Goal: Book appointment/travel/reservation

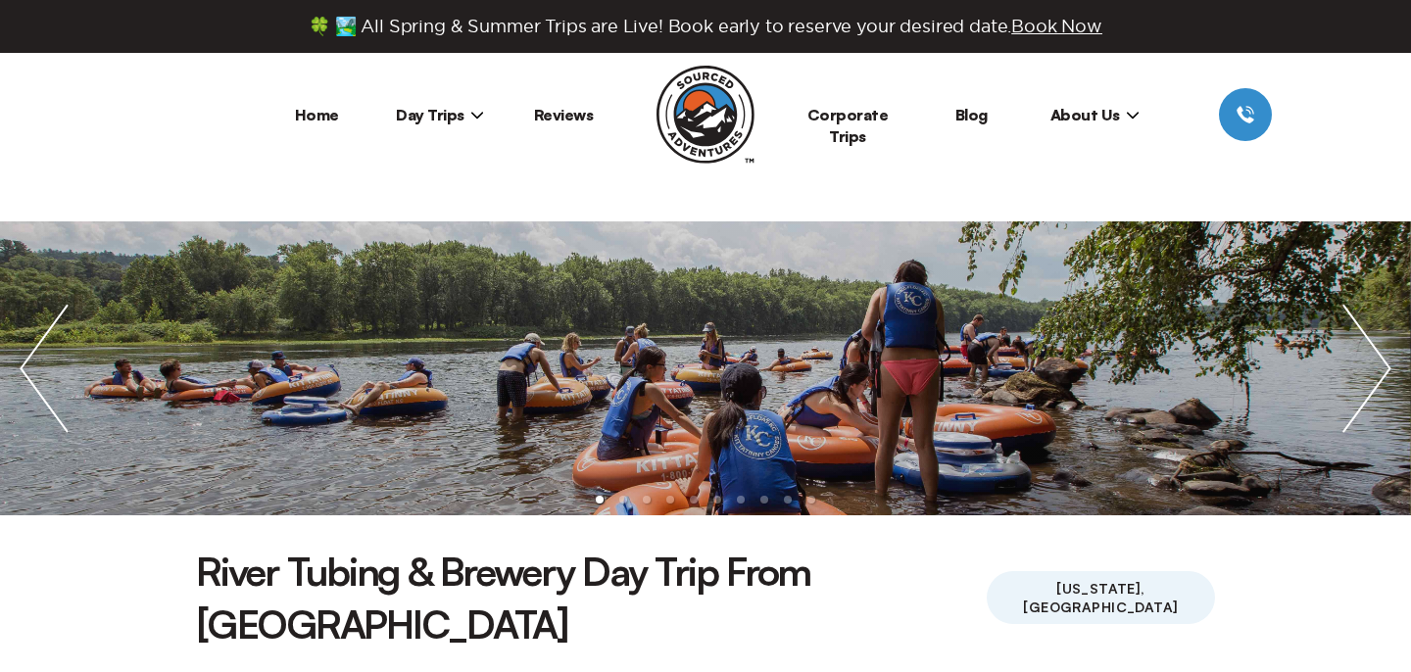
click at [445, 119] on span "Day Trips" at bounding box center [440, 115] width 88 height 20
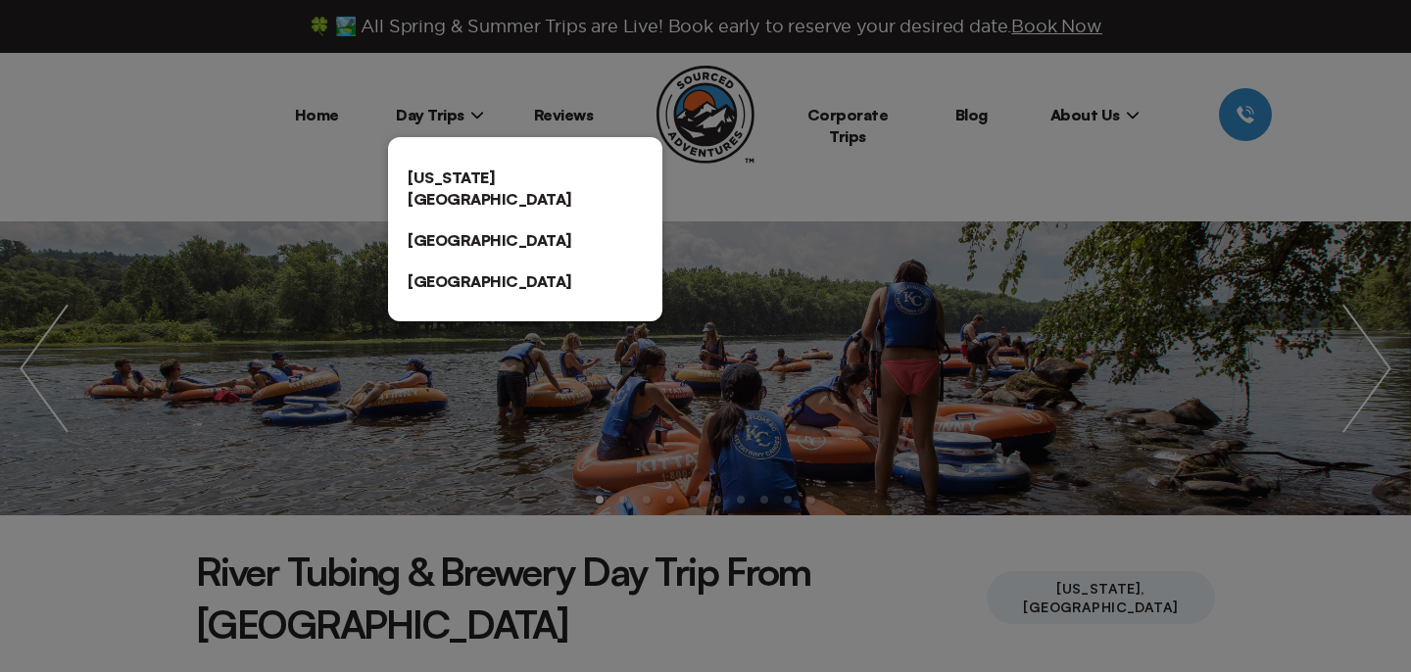
click at [464, 184] on link "[US_STATE][GEOGRAPHIC_DATA]" at bounding box center [525, 188] width 274 height 63
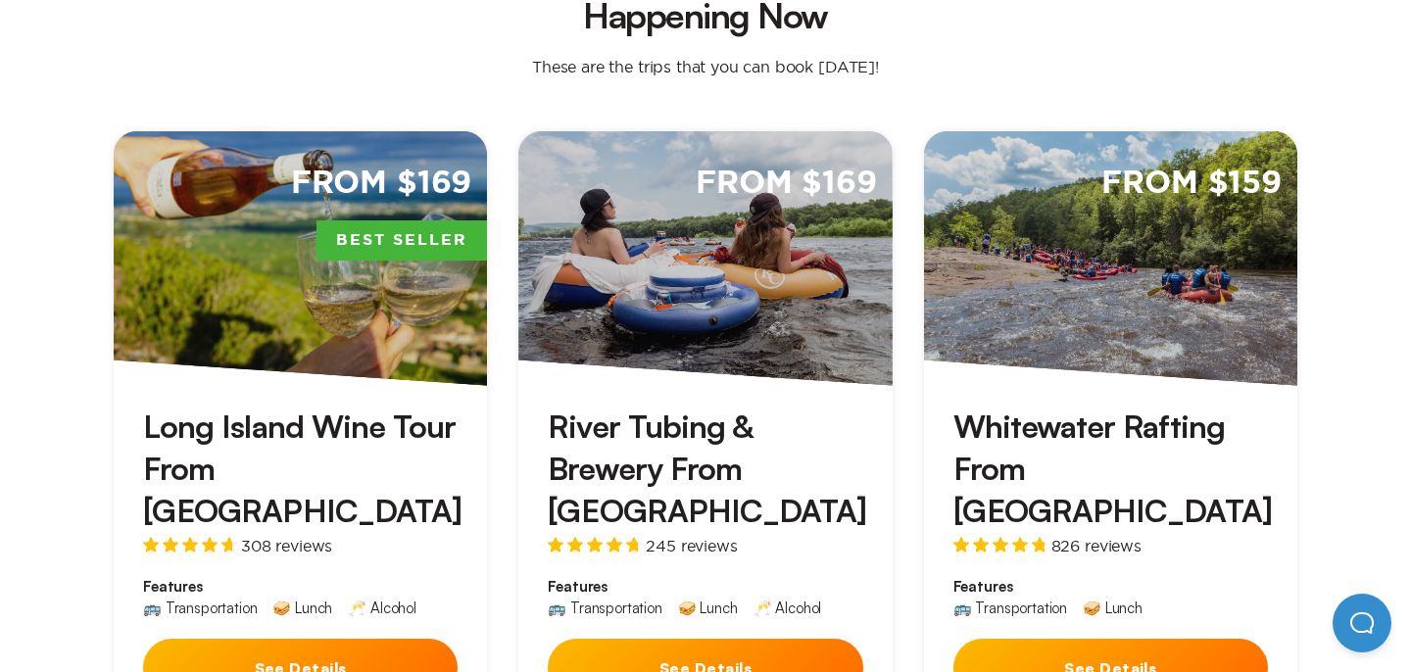
scroll to position [597, 0]
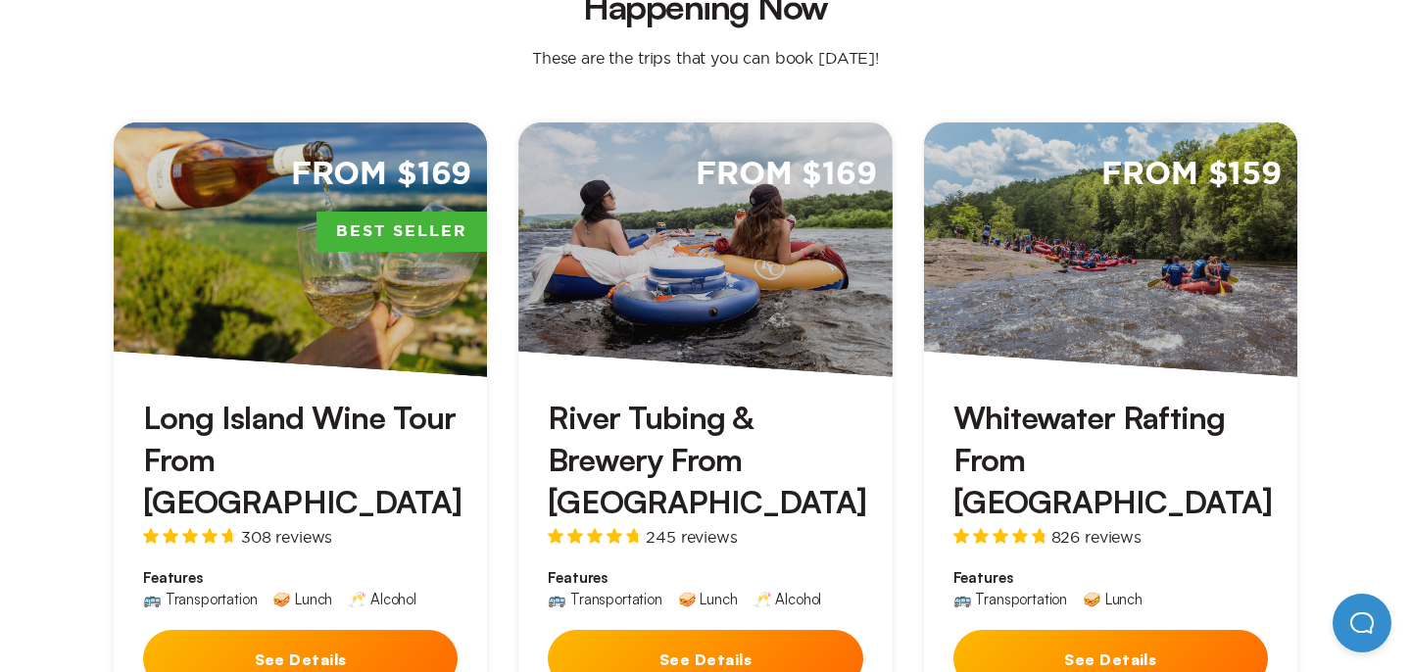
click at [1103, 238] on div "From $159" at bounding box center [1110, 249] width 373 height 255
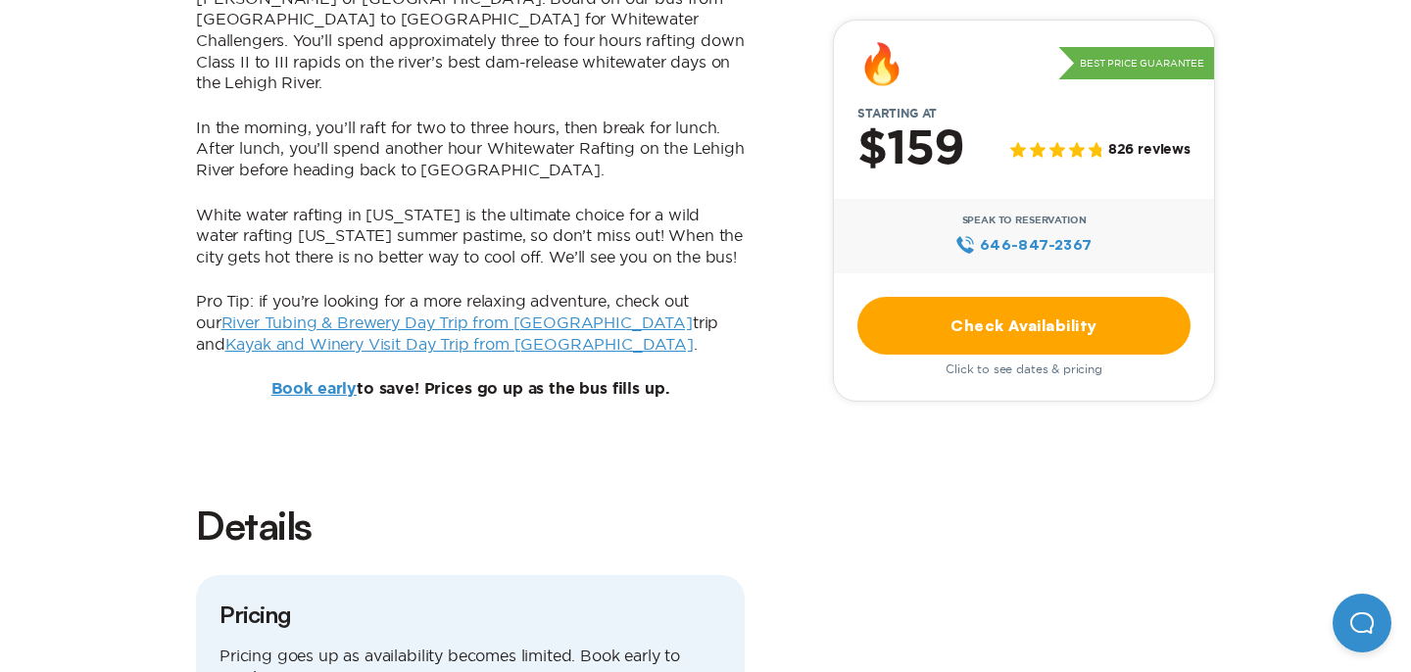
scroll to position [1731, 0]
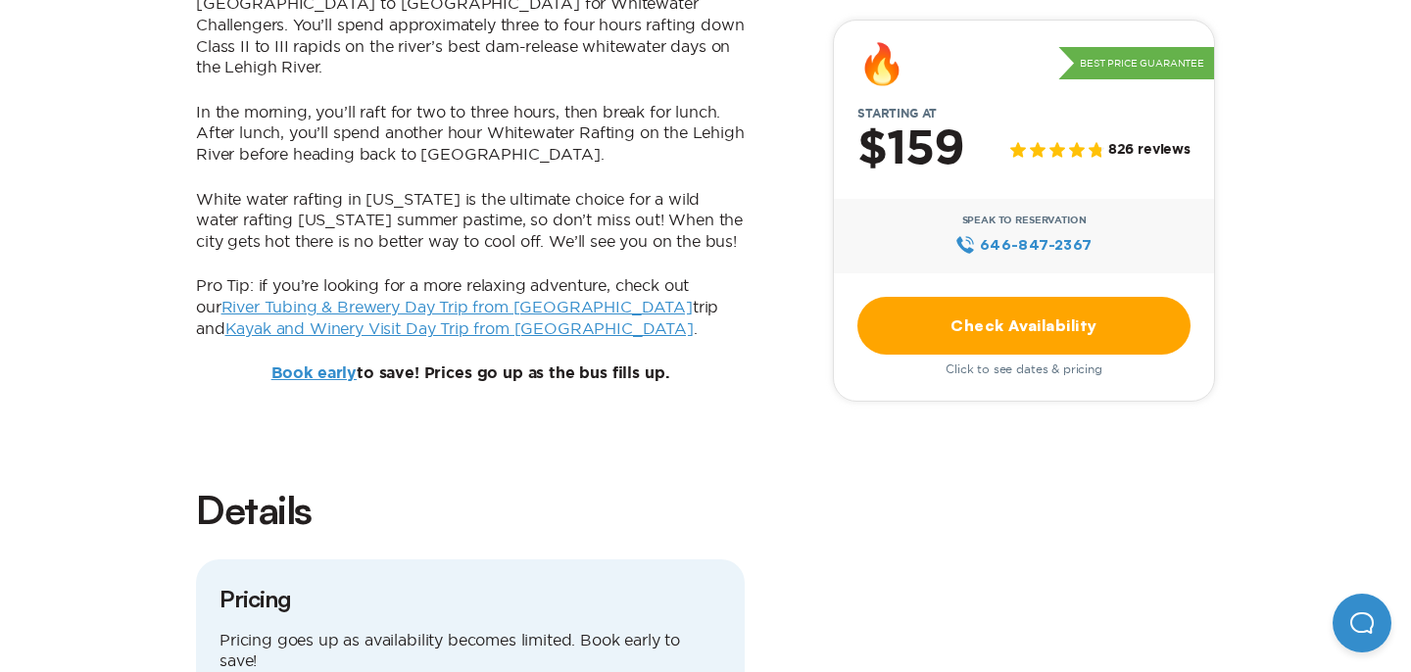
click at [1051, 330] on link "Check Availability" at bounding box center [1023, 326] width 333 height 58
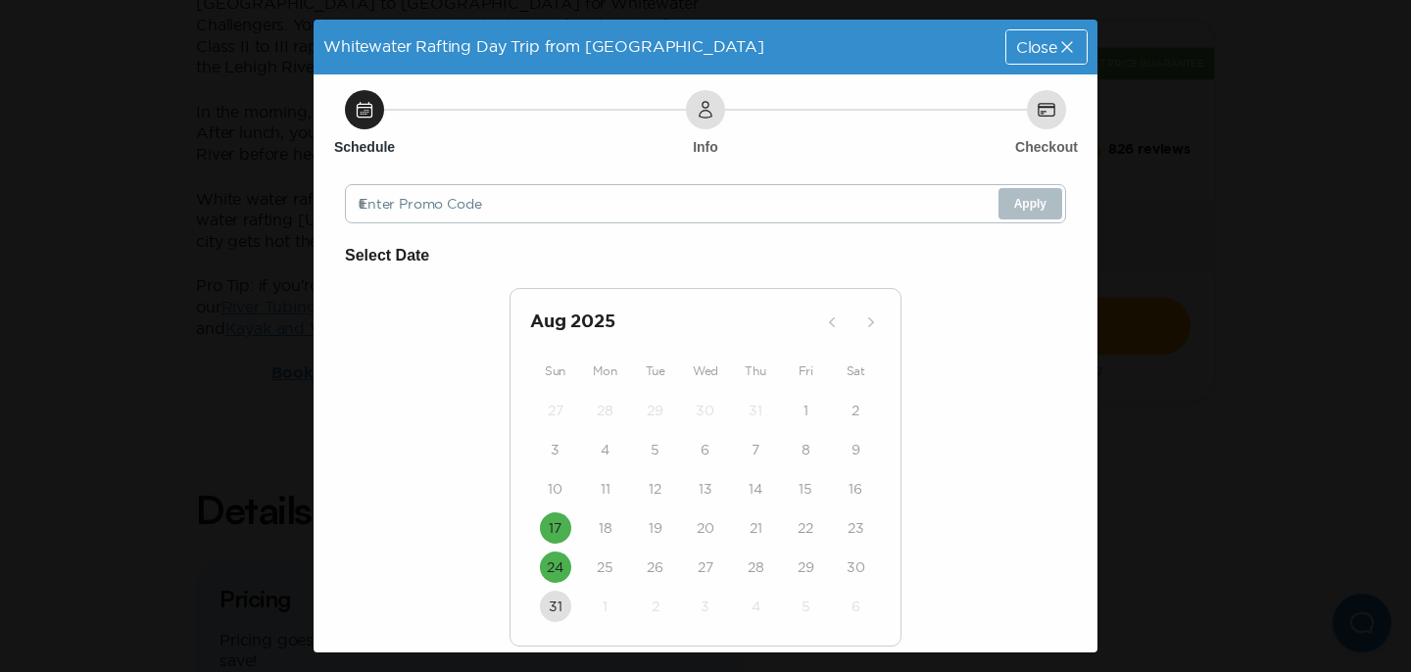
scroll to position [70, 0]
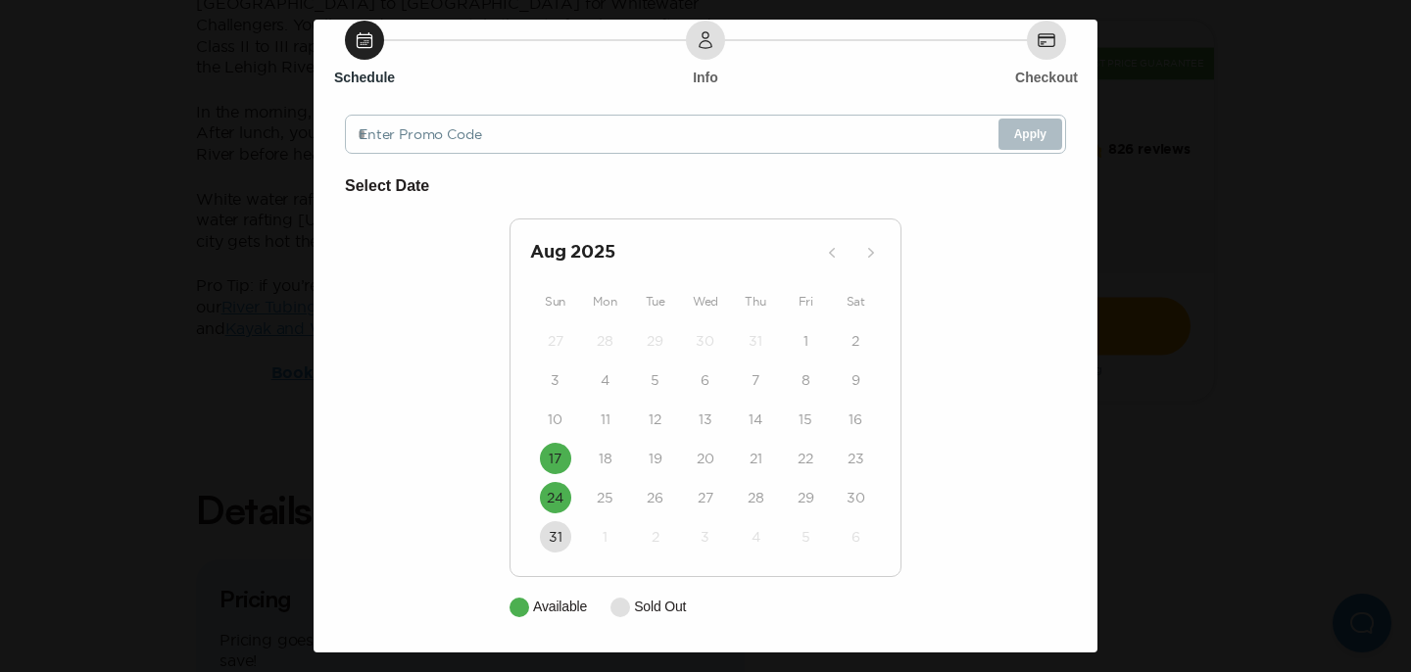
click at [252, 371] on div "Whitewater Rafting Day Trip from NYC Close Schedule Info Checkout Enter Promo C…" at bounding box center [705, 336] width 1411 height 672
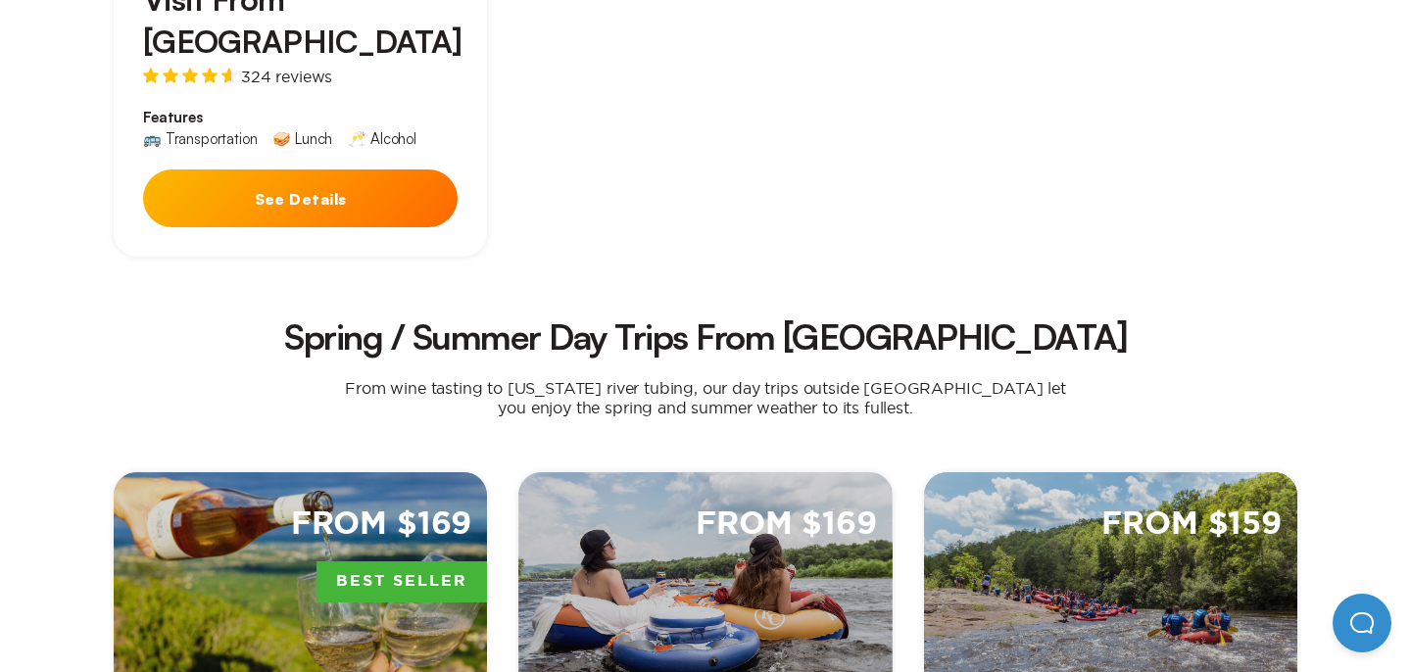
scroll to position [1836, 0]
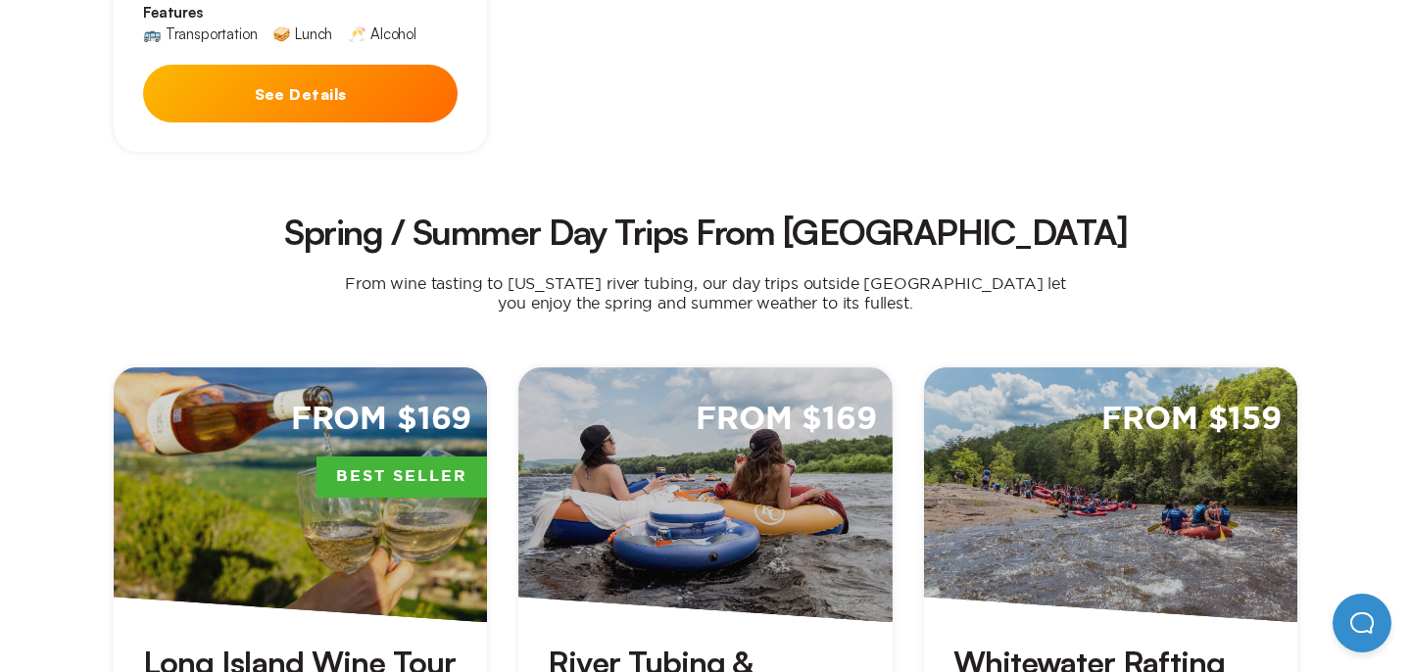
click at [721, 426] on div "From $169" at bounding box center [704, 494] width 373 height 255
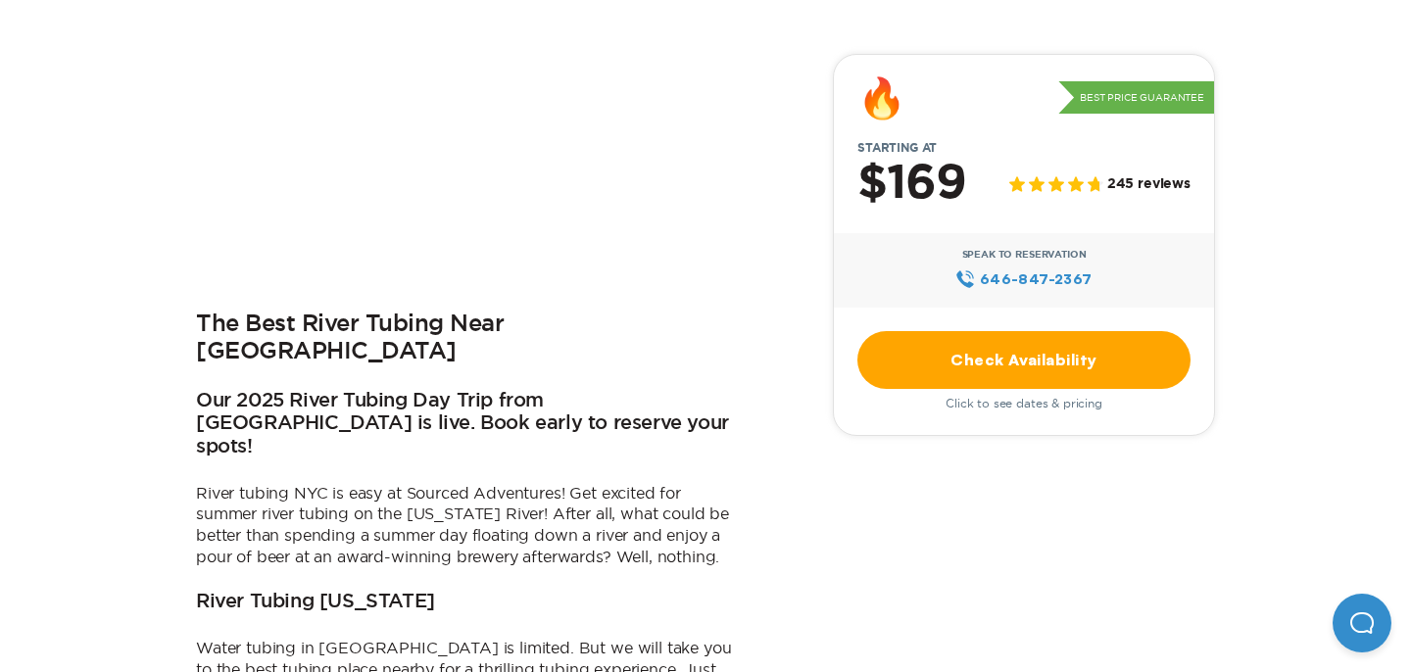
scroll to position [471, 0]
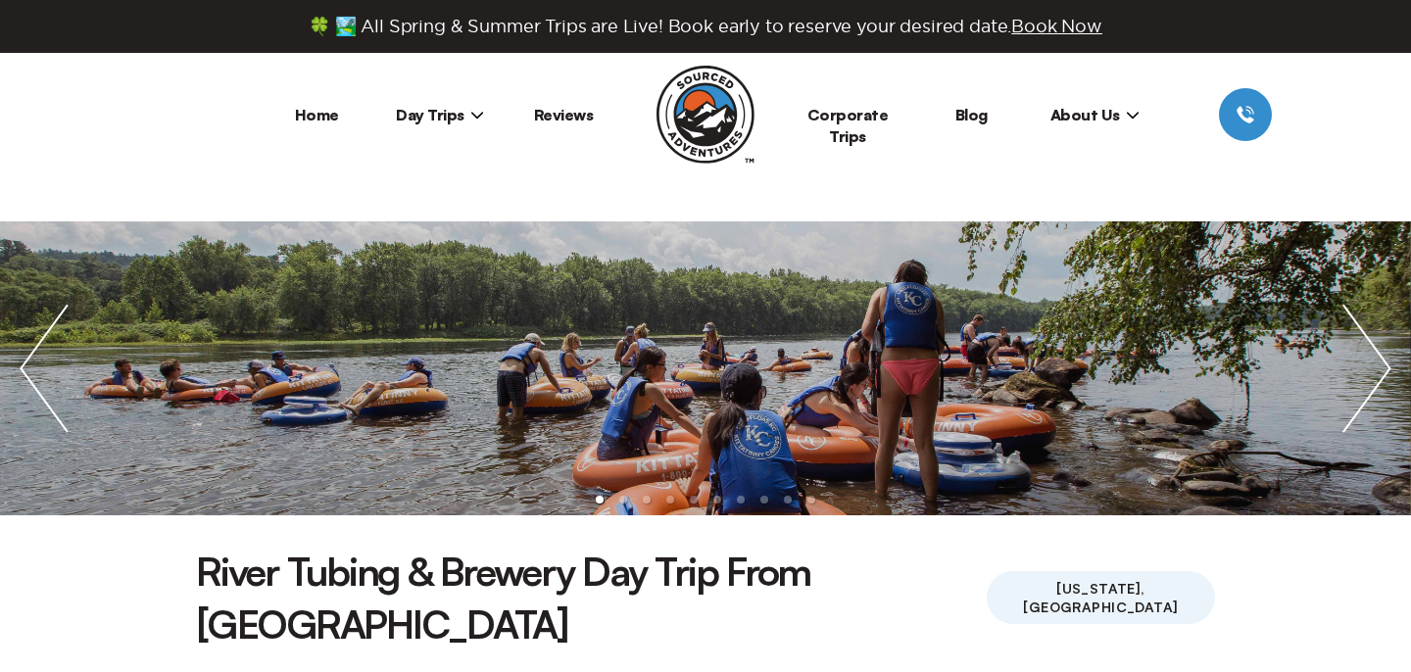
click at [448, 115] on span "Day Trips" at bounding box center [440, 115] width 88 height 20
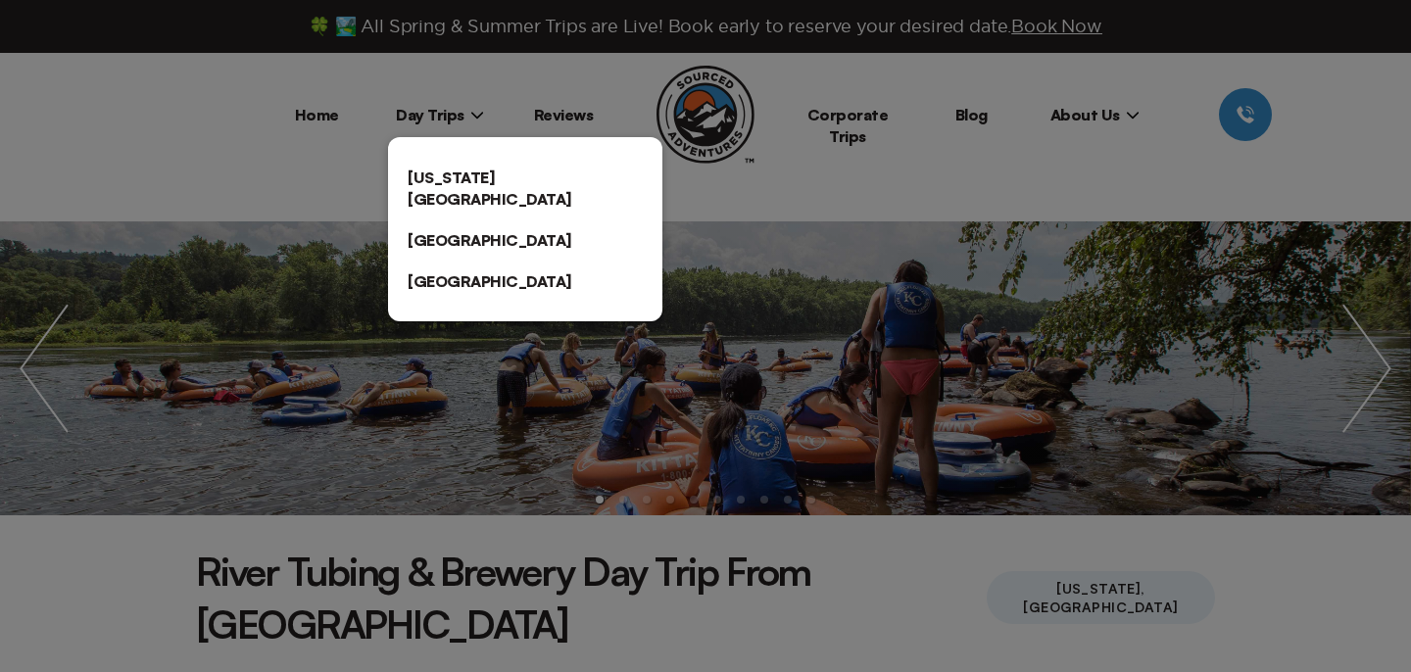
click at [486, 177] on link "[US_STATE][GEOGRAPHIC_DATA]" at bounding box center [525, 188] width 274 height 63
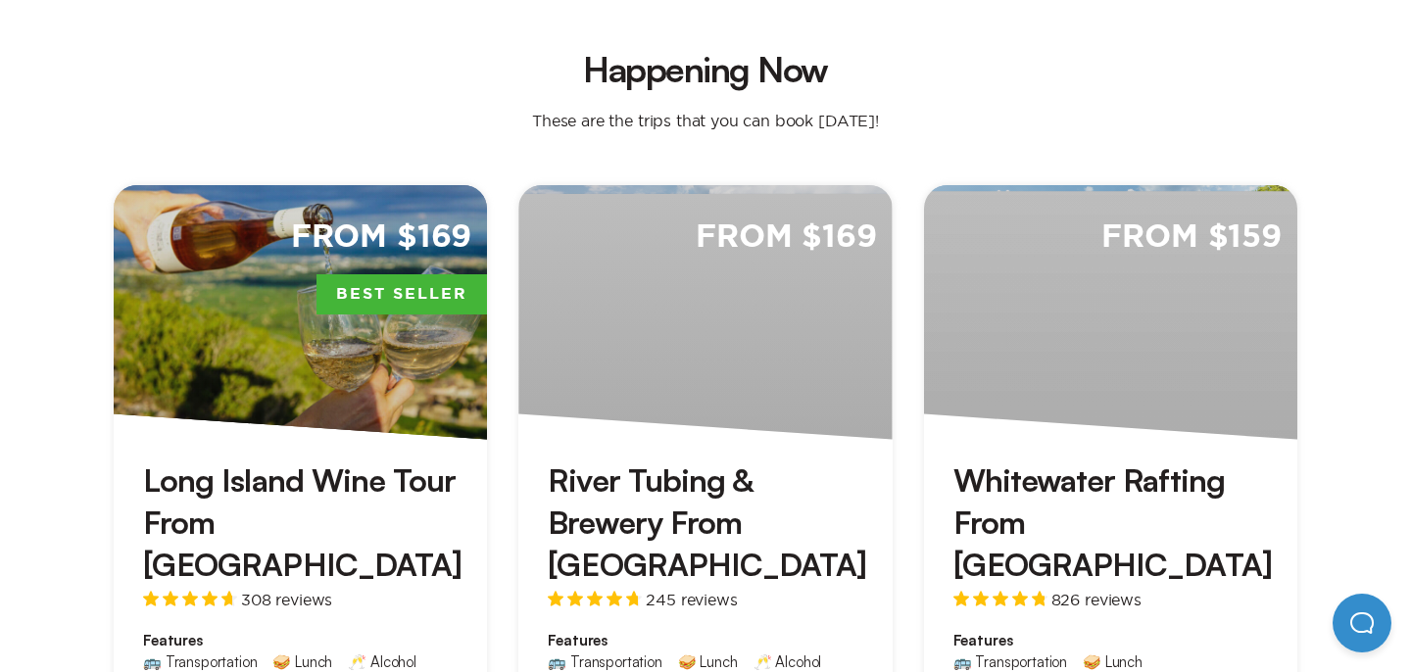
scroll to position [544, 0]
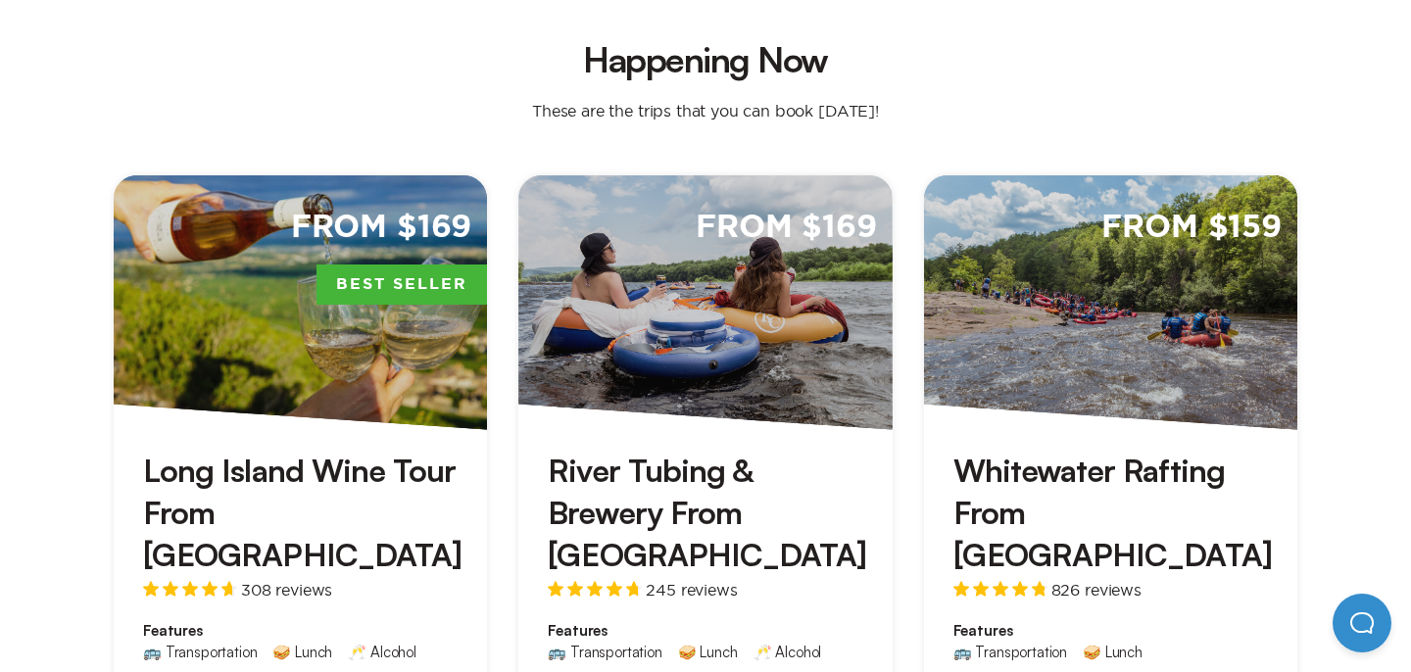
click at [1014, 355] on div "From $159" at bounding box center [1110, 302] width 373 height 255
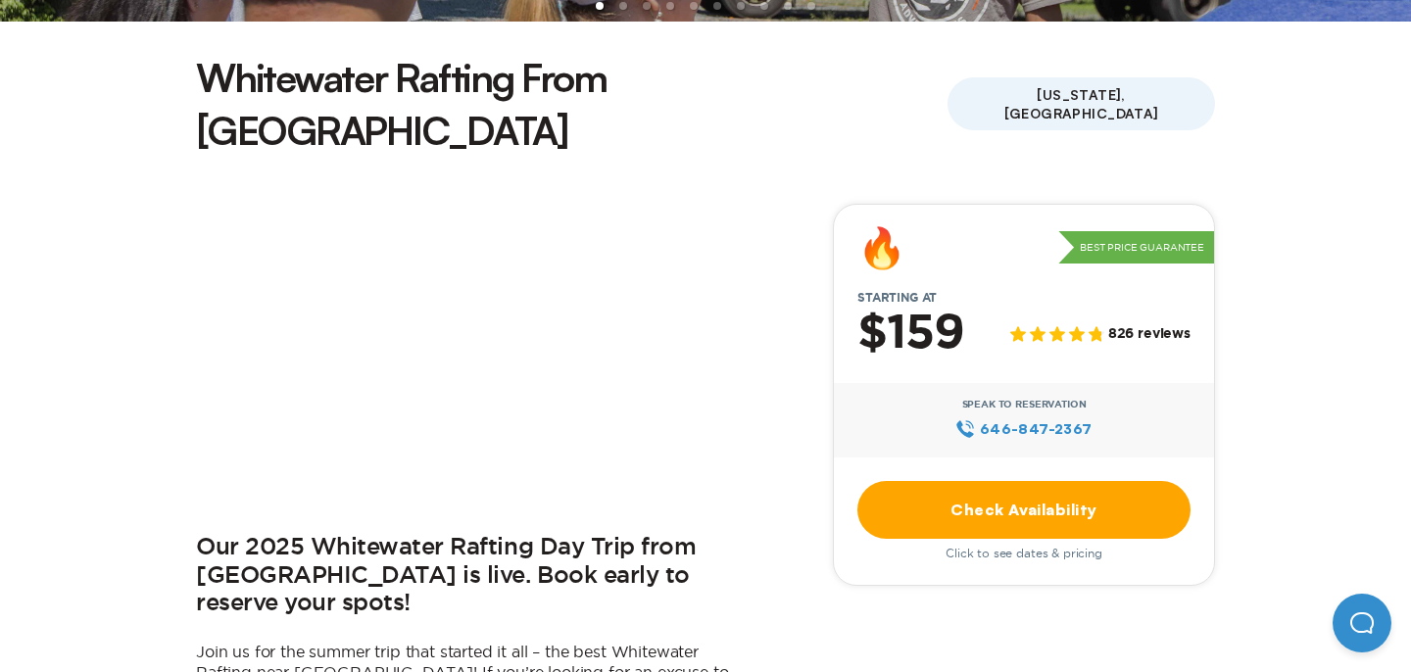
scroll to position [504, 0]
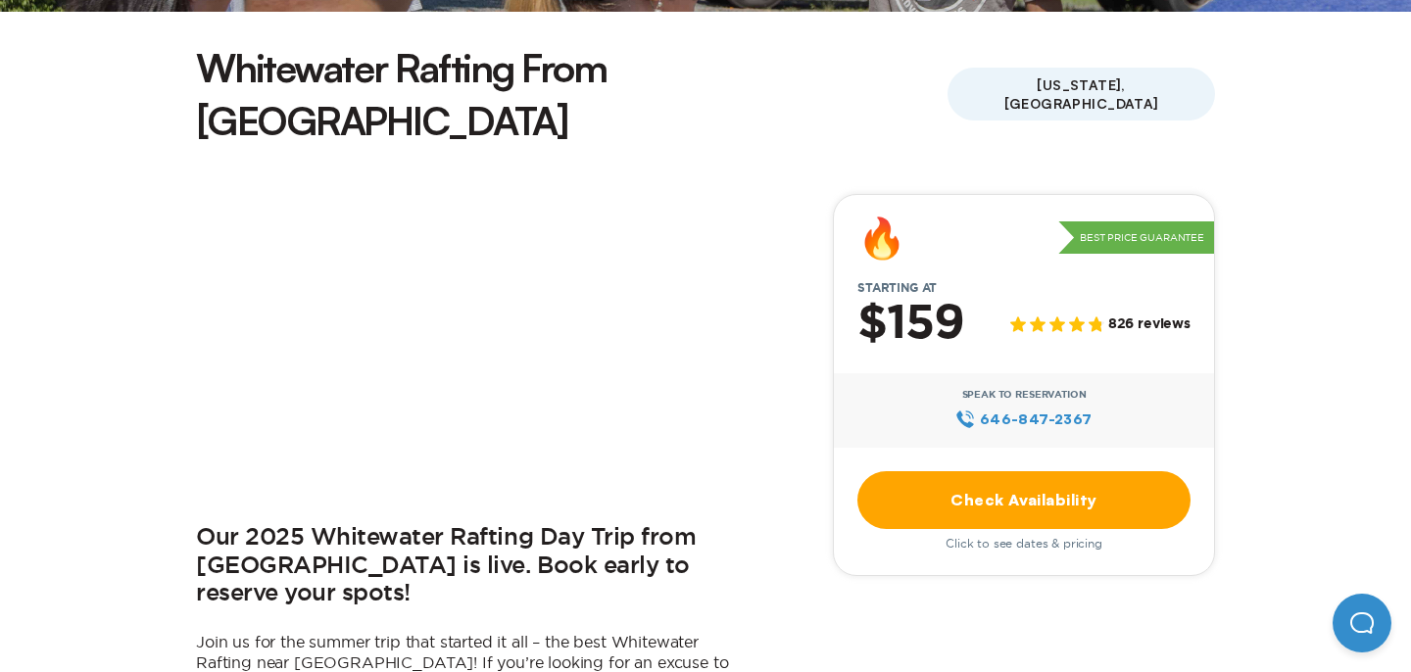
click at [1023, 471] on link "Check Availability" at bounding box center [1023, 500] width 333 height 58
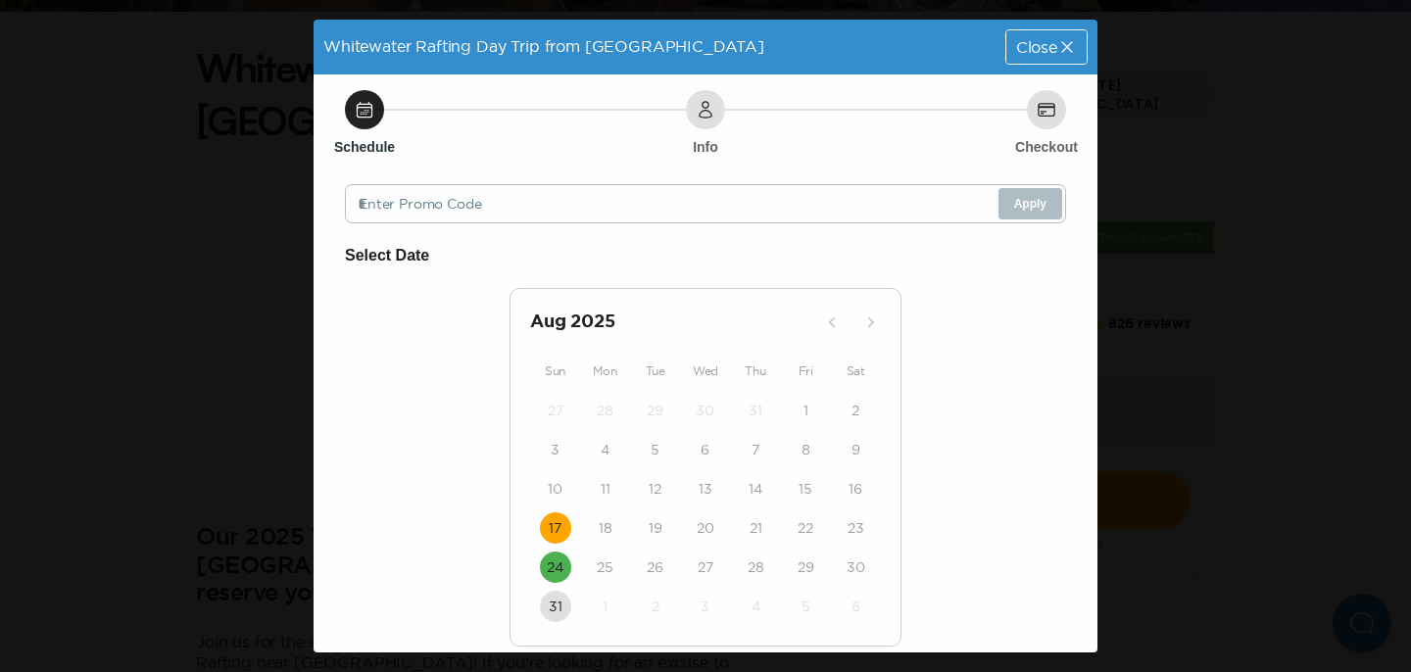
click at [550, 523] on time "17" at bounding box center [555, 528] width 13 height 20
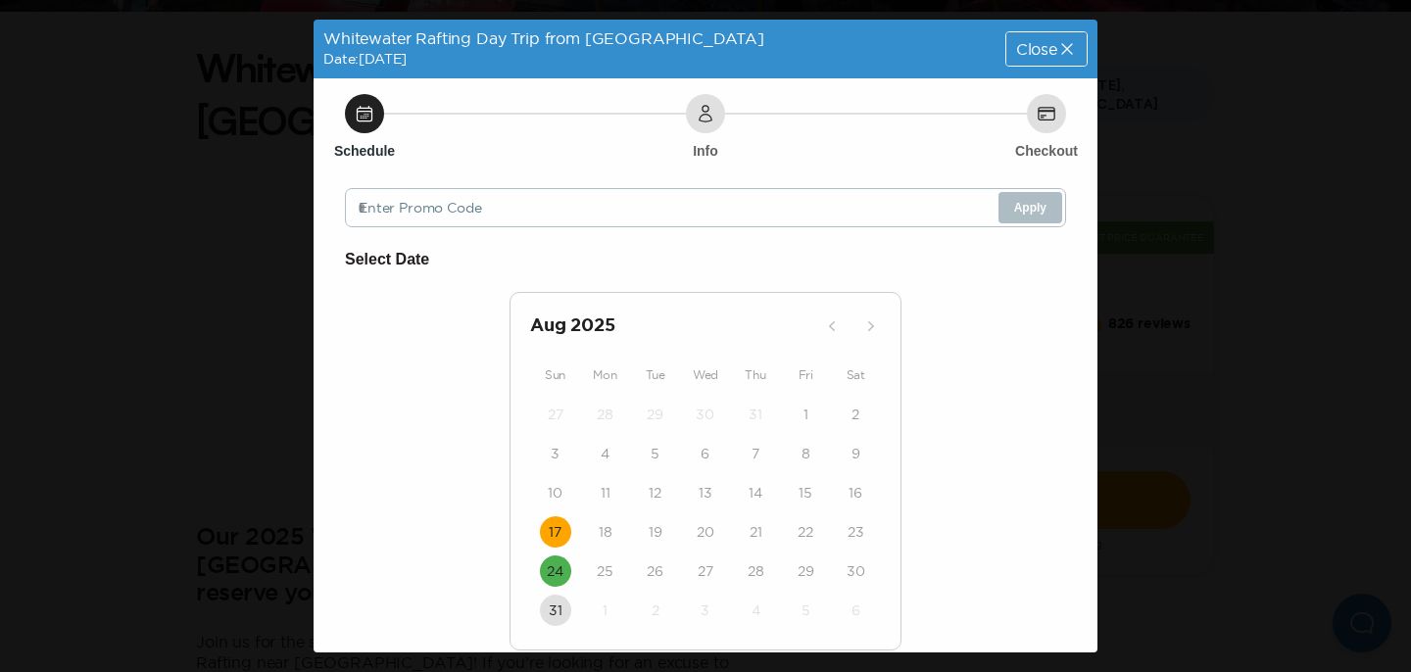
scroll to position [504, 0]
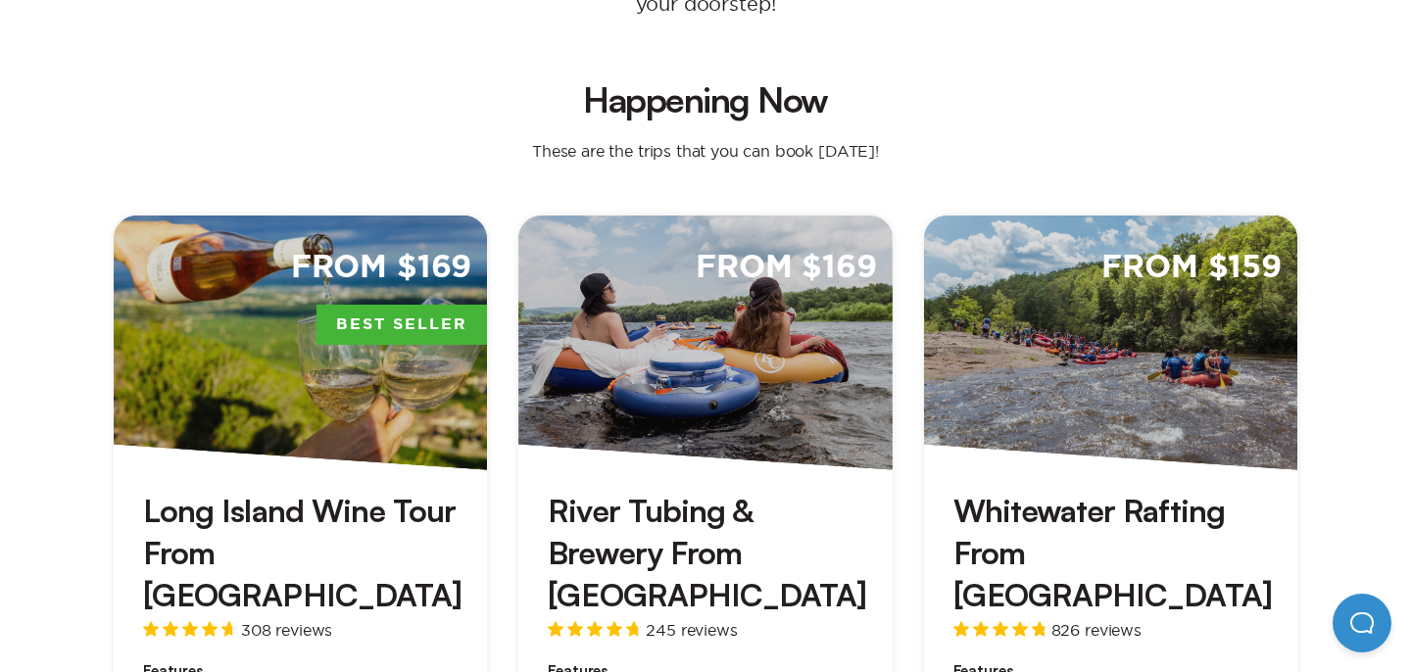
click at [625, 272] on div "From $169" at bounding box center [704, 343] width 373 height 255
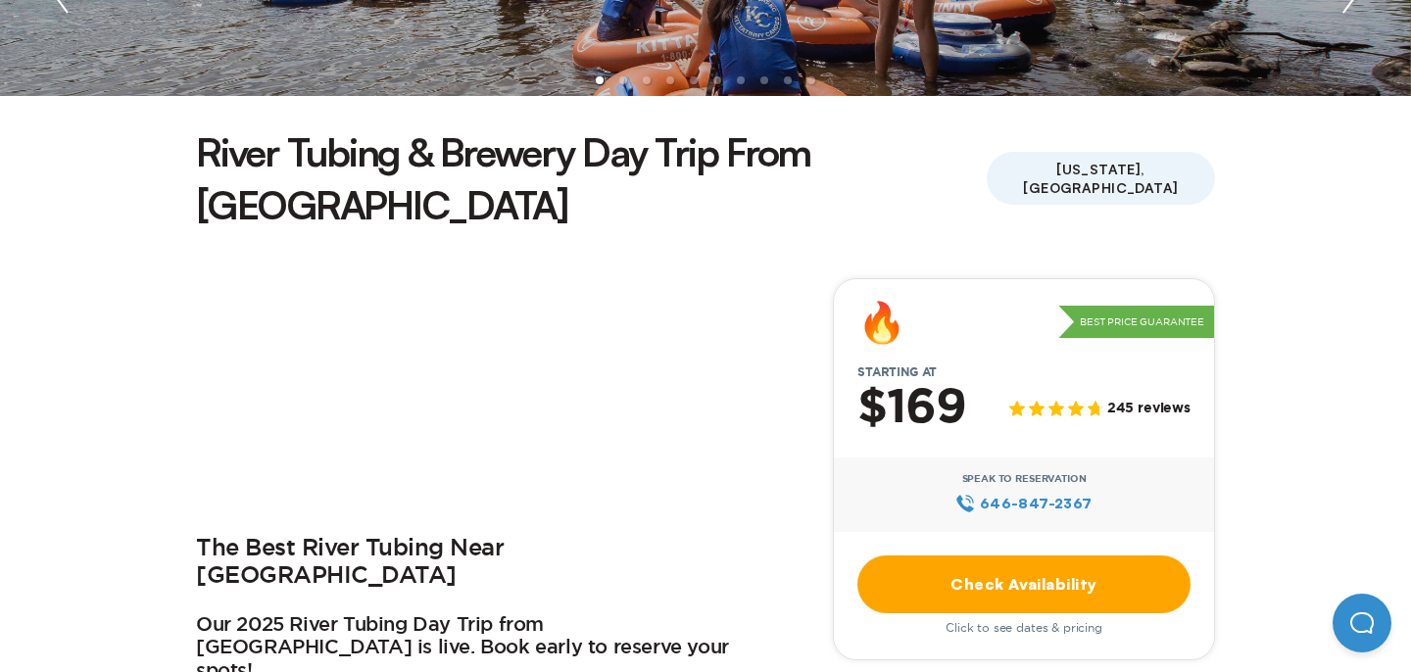
scroll to position [436, 0]
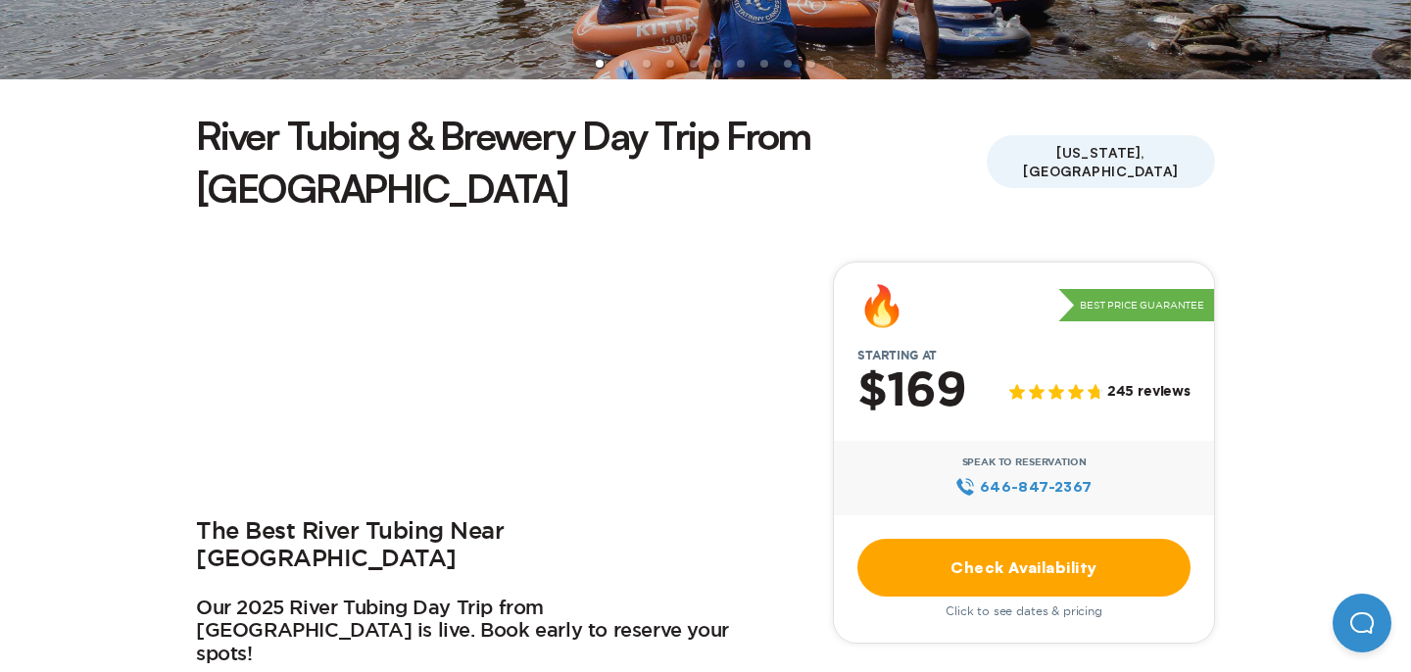
click at [1008, 539] on link "Check Availability" at bounding box center [1023, 568] width 333 height 58
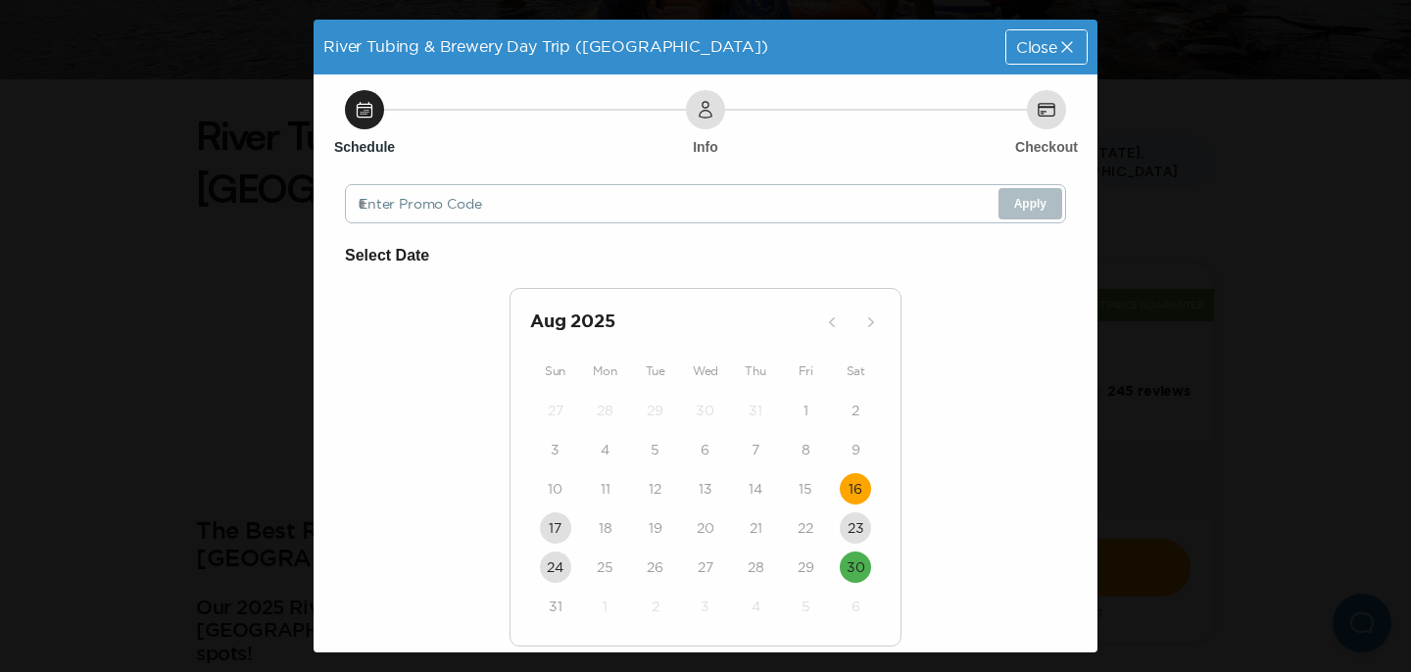
click at [858, 485] on time "16" at bounding box center [855, 489] width 14 height 20
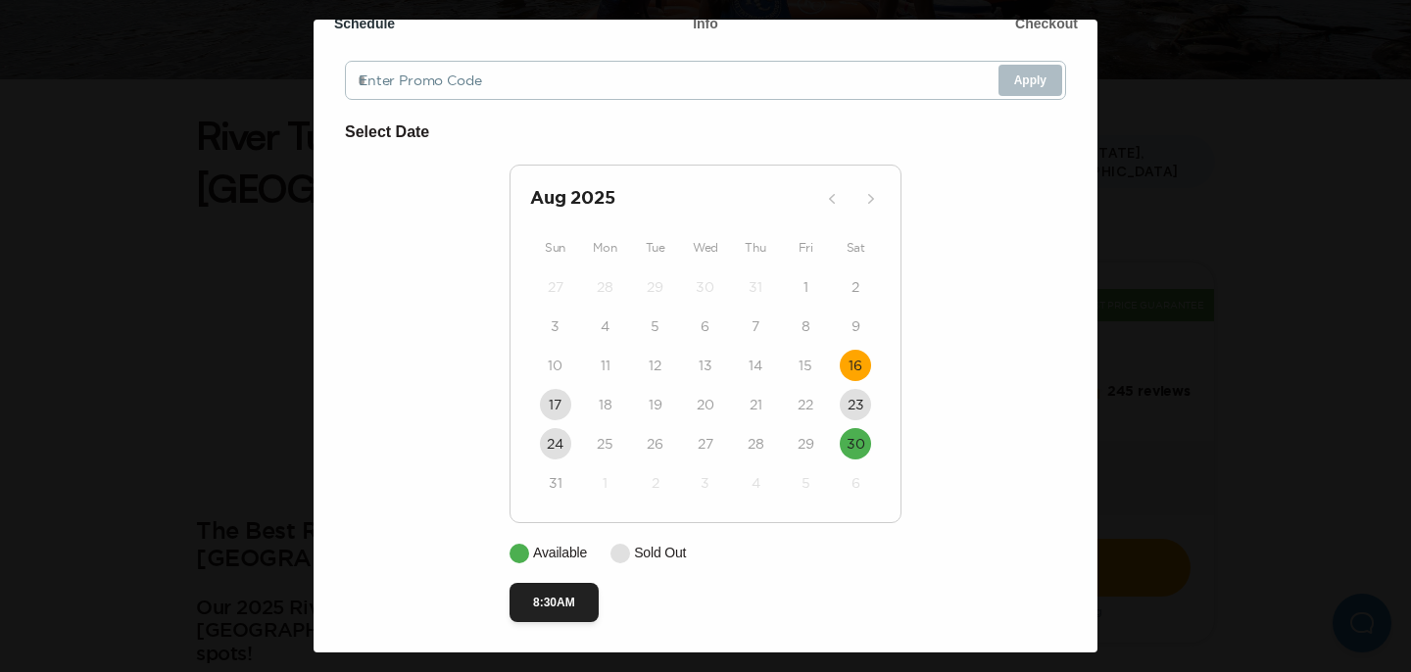
scroll to position [128, 0]
click at [849, 447] on time "30" at bounding box center [855, 443] width 19 height 20
click at [164, 394] on div "River Tubing & Brewery Day Trip (NYC) Date: Aug 30, 2025 Close Schedule Info Ch…" at bounding box center [705, 336] width 1411 height 672
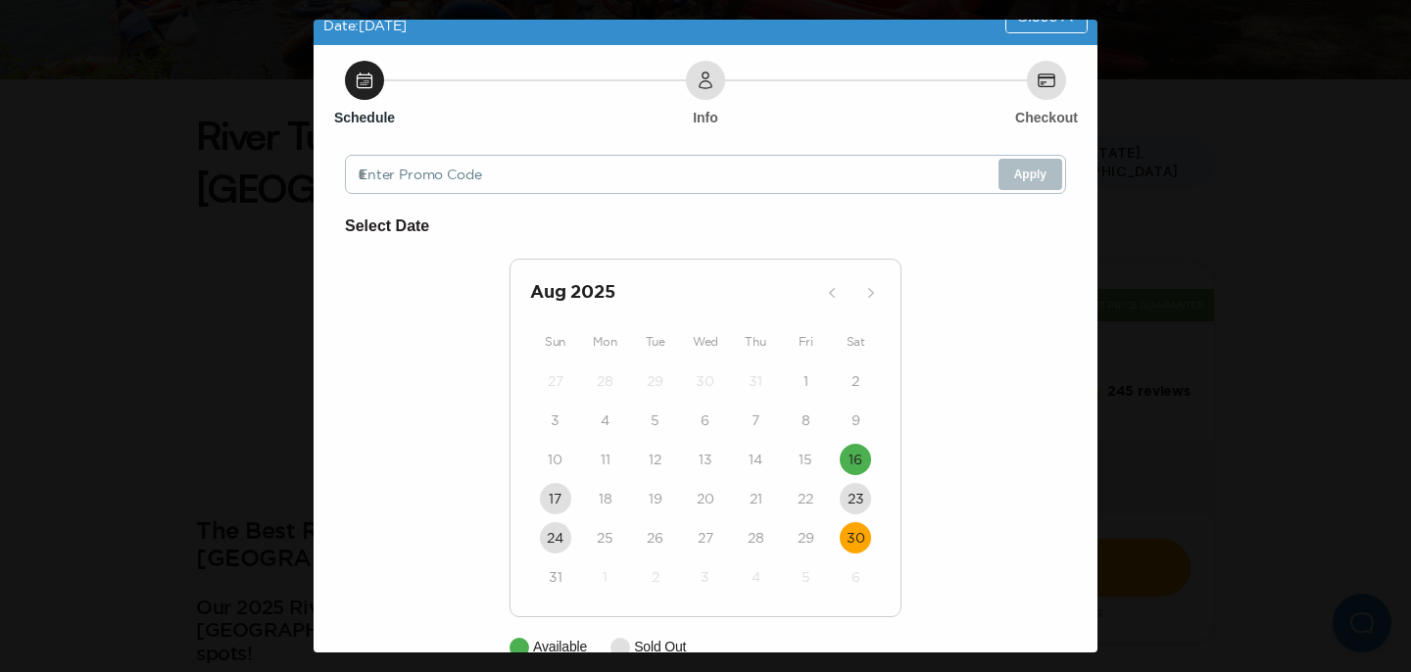
scroll to position [0, 0]
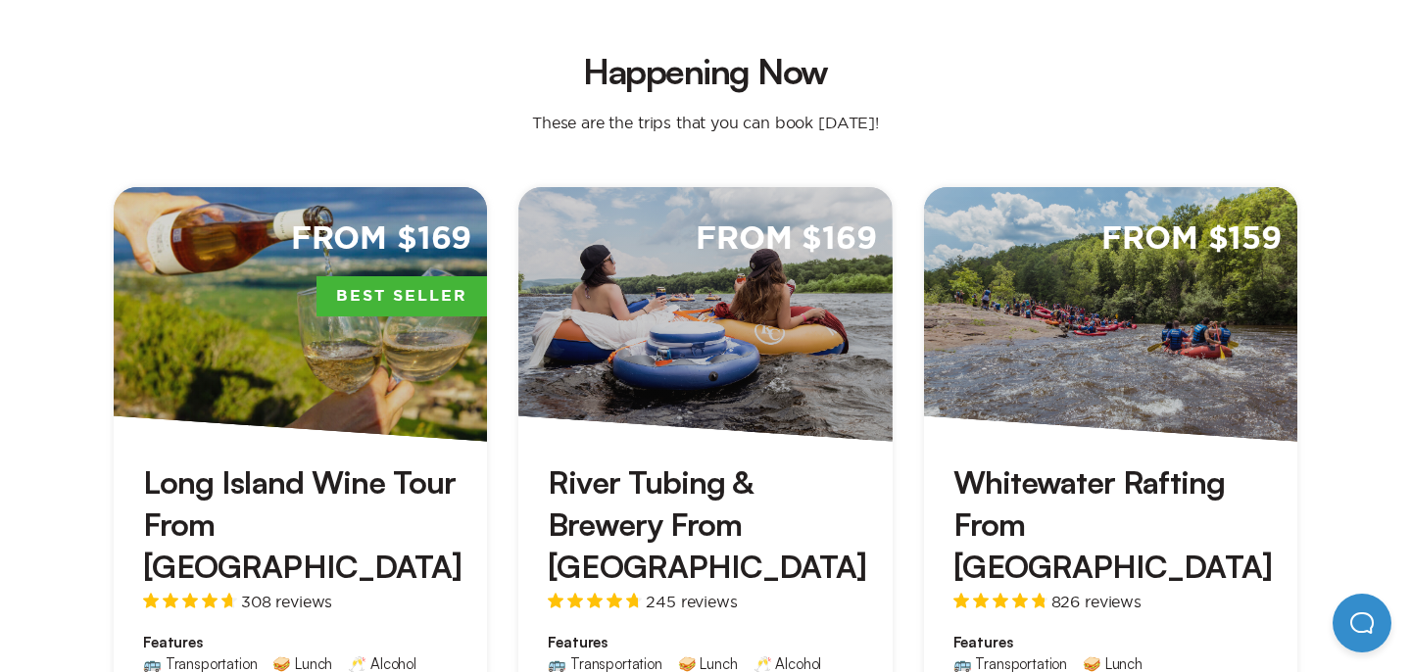
scroll to position [531, 0]
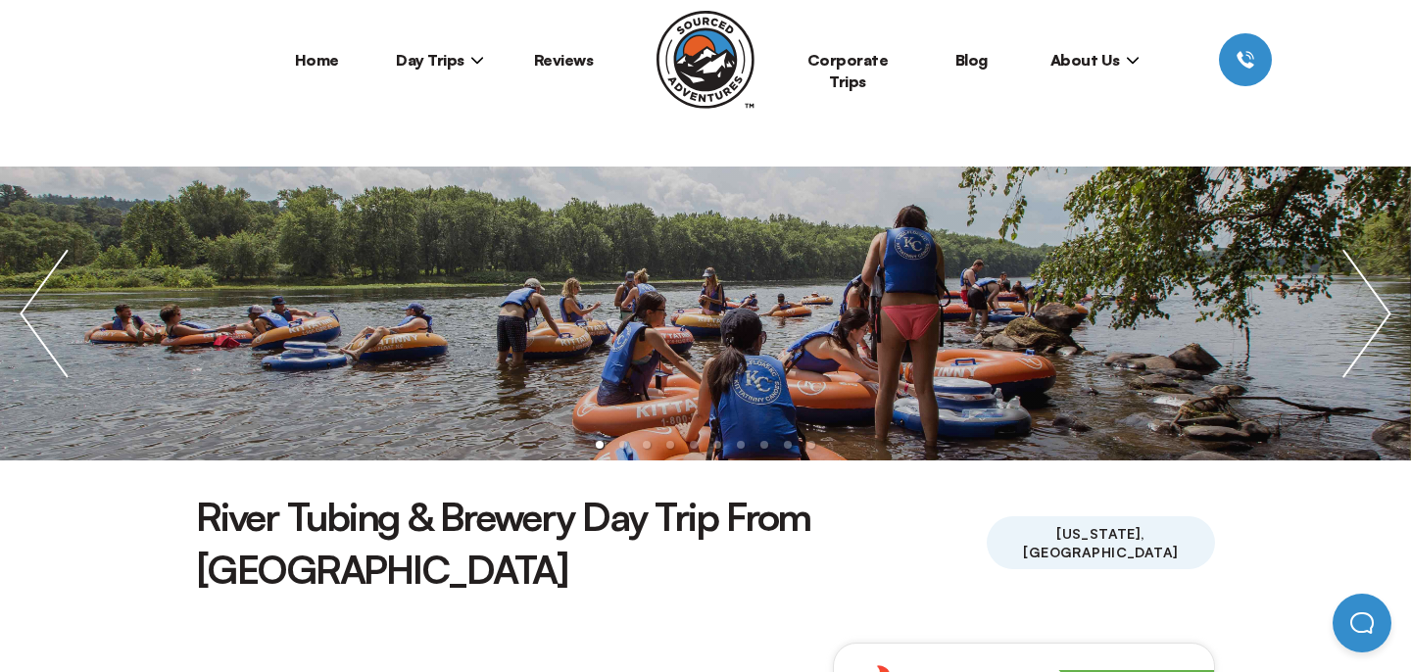
scroll to position [35, 0]
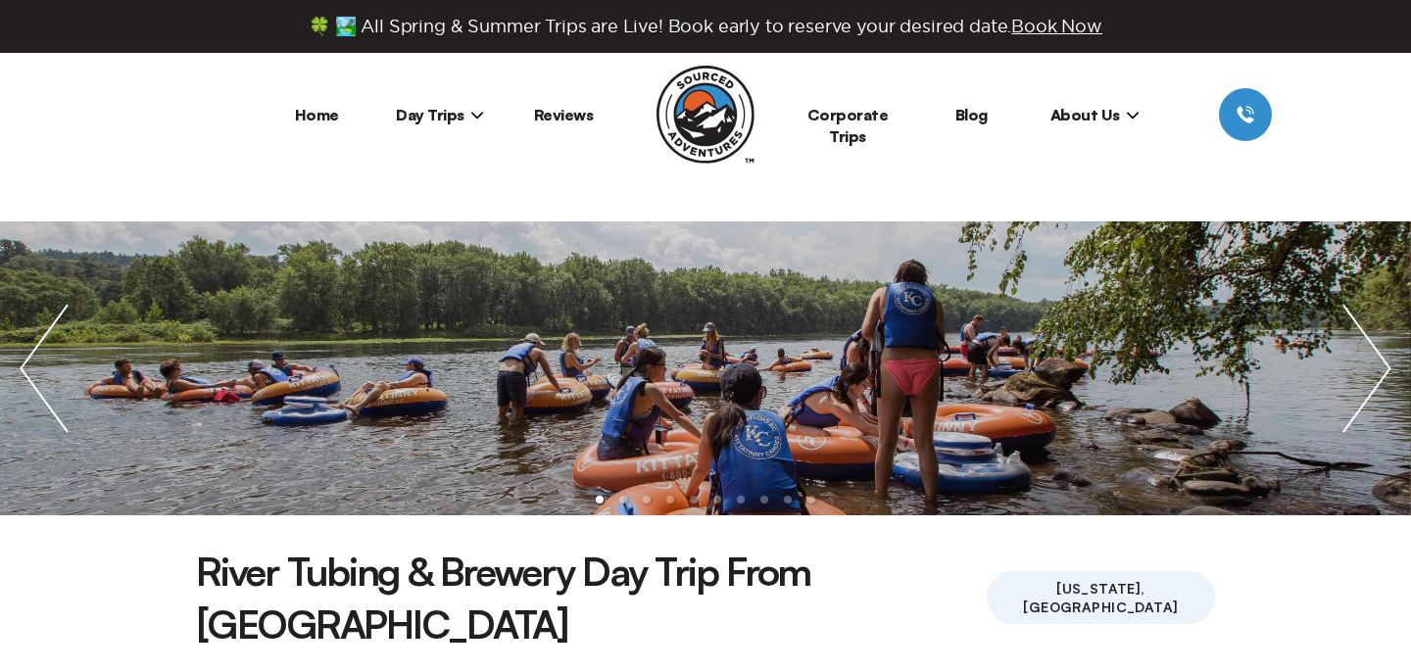
click at [455, 121] on span "Day Trips" at bounding box center [440, 115] width 88 height 20
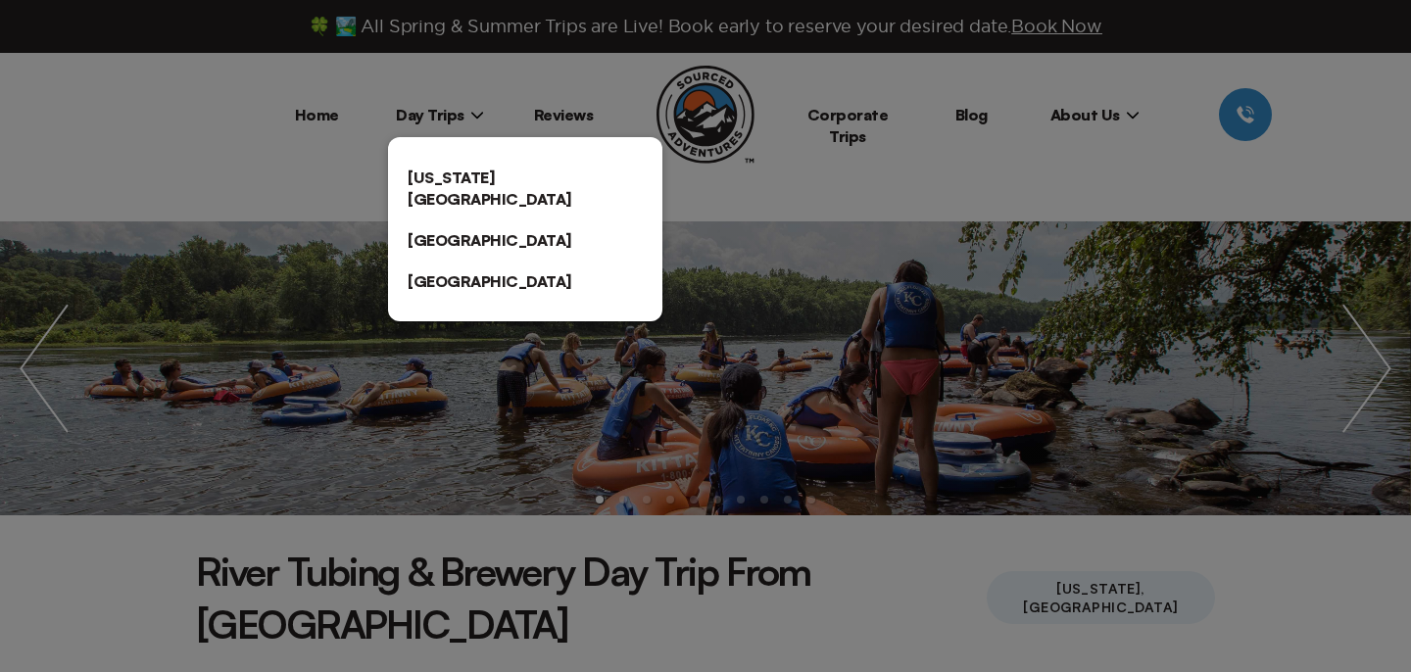
click at [498, 189] on link "[US_STATE][GEOGRAPHIC_DATA]" at bounding box center [525, 188] width 274 height 63
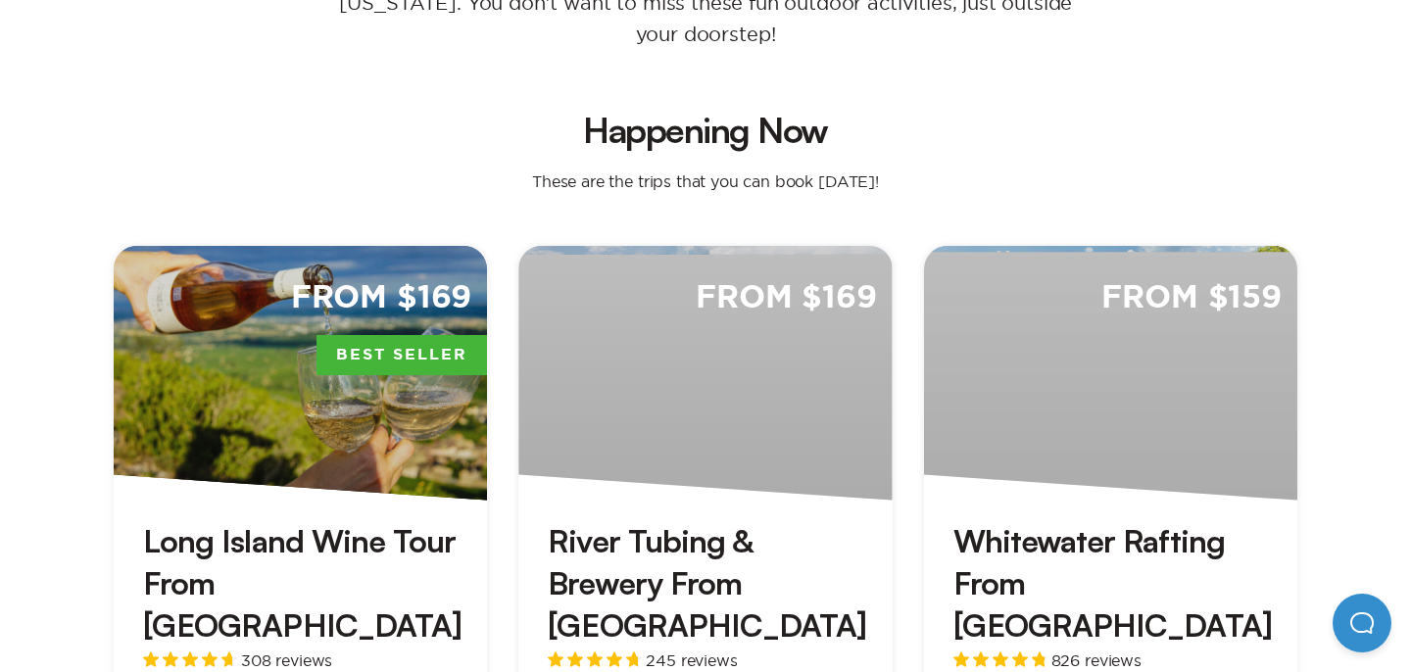
scroll to position [480, 0]
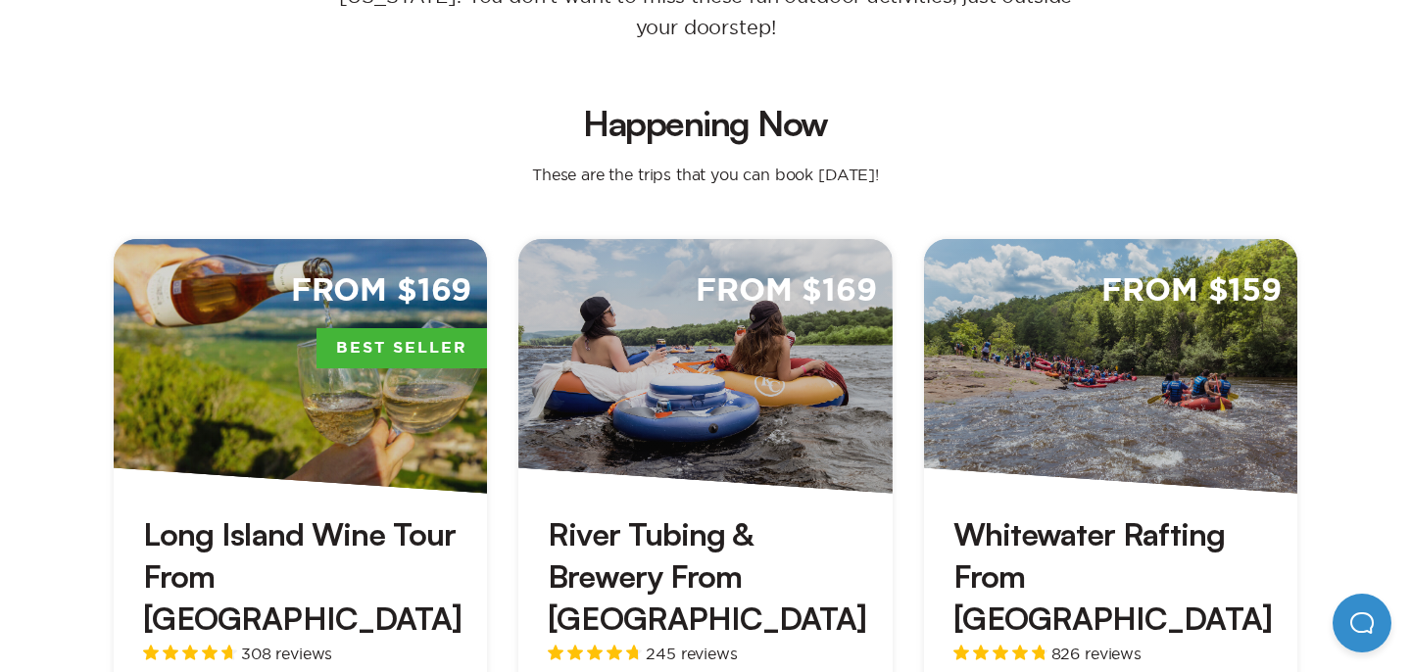
click at [1091, 367] on div "From $159" at bounding box center [1110, 366] width 373 height 255
